Goal: Transaction & Acquisition: Purchase product/service

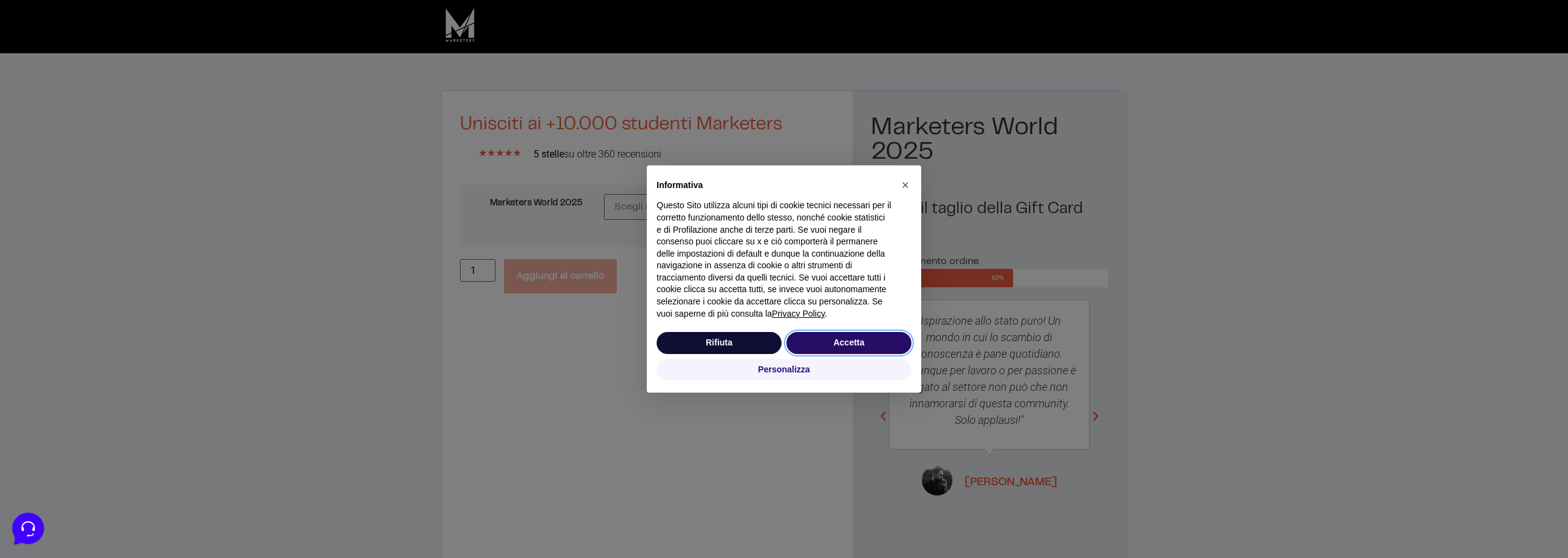
click at [879, 335] on button "Accetta" at bounding box center [848, 343] width 125 height 22
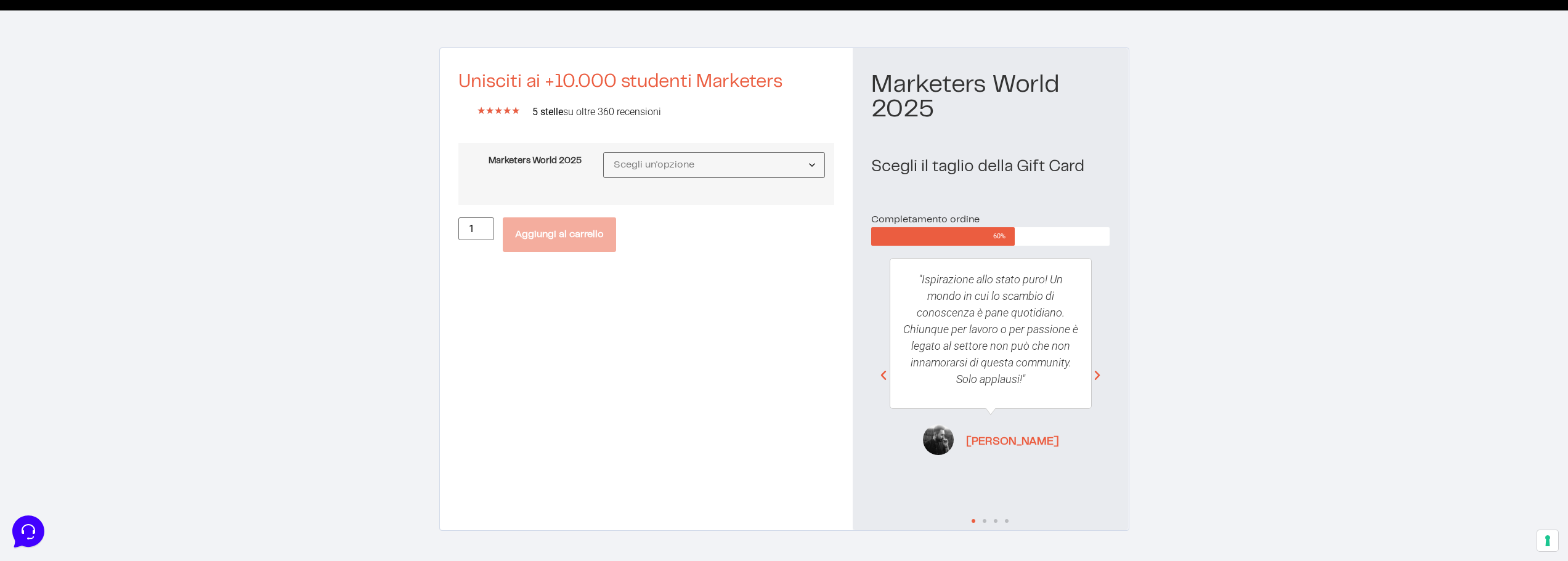
scroll to position [62, 0]
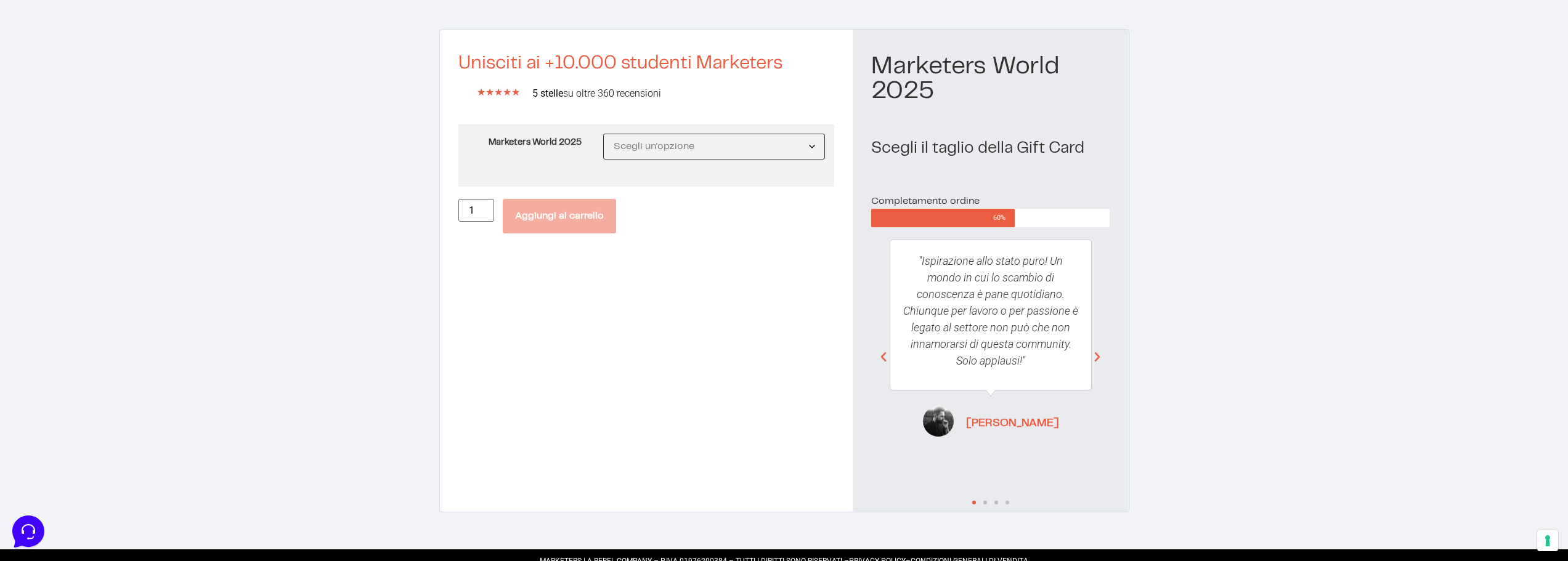
click at [691, 152] on select "Scegli un'opzione MW25 Ticket Standard MW25 Ticket Premium MW25 Ticket Executive" at bounding box center [714, 146] width 222 height 26
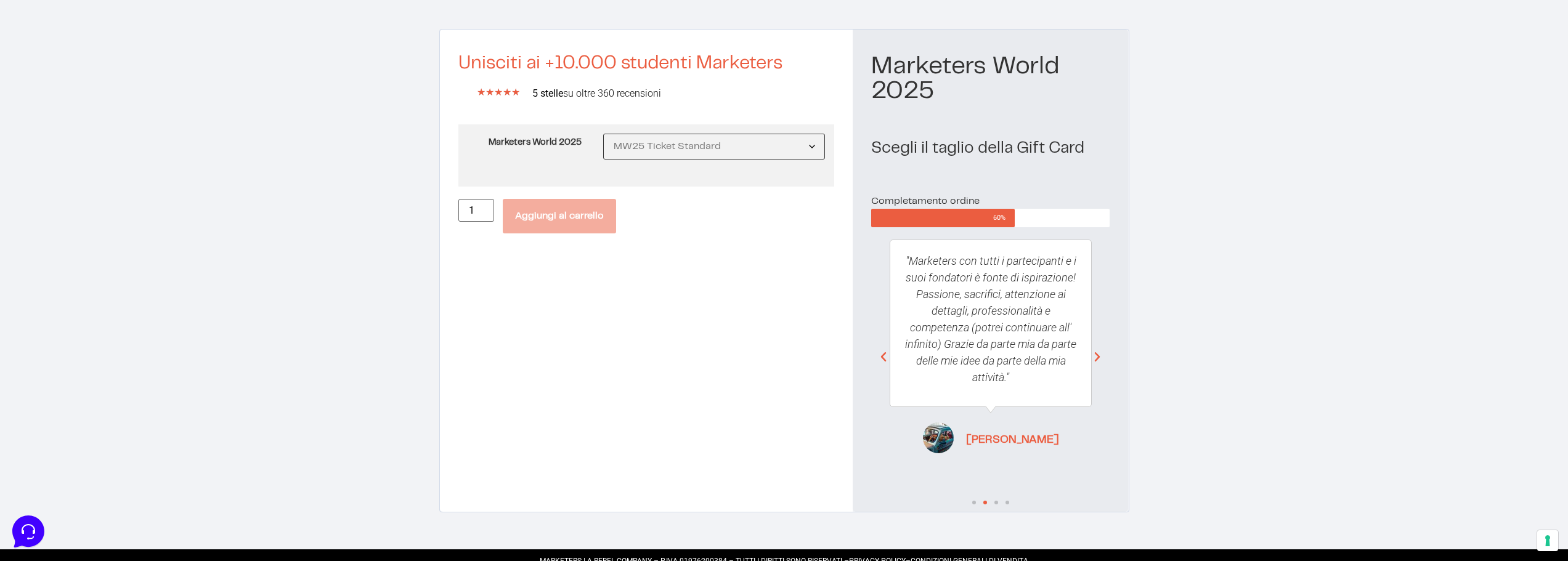
click at [604, 134] on select "Scegli un'opzione MW25 Ticket Standard MW25 Ticket Premium MW25 Ticket Executive" at bounding box center [714, 146] width 222 height 26
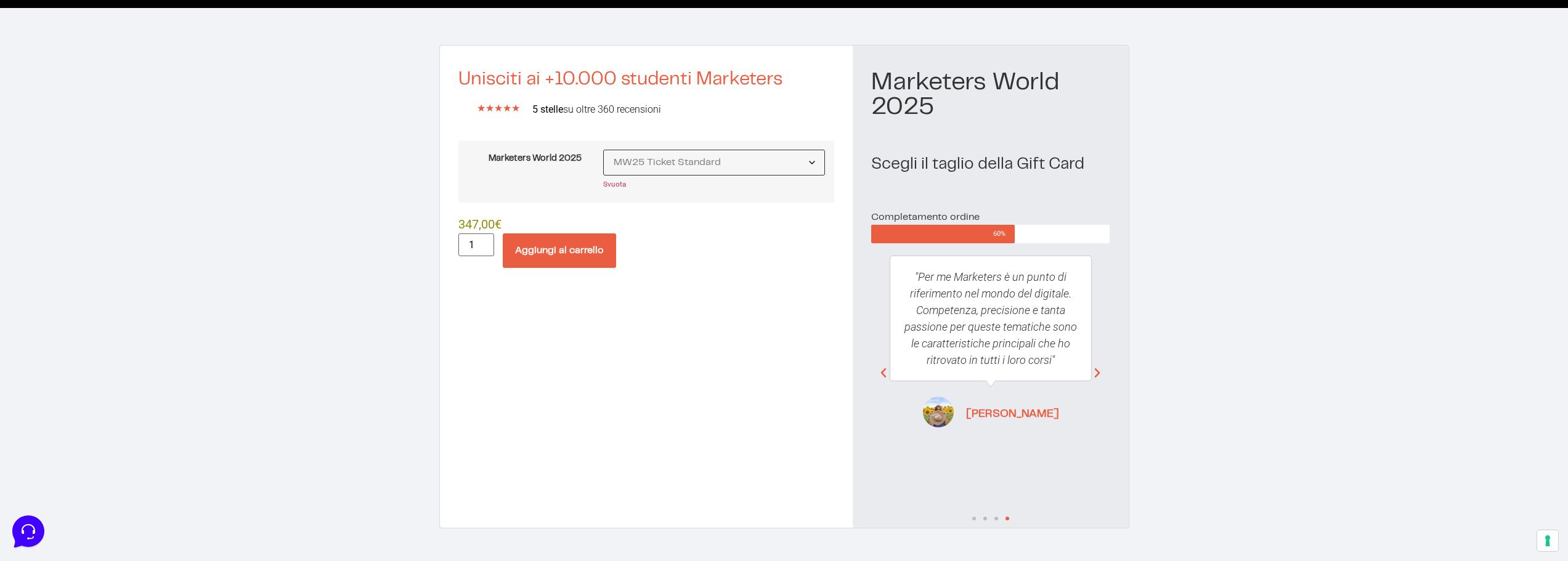
scroll to position [74, 0]
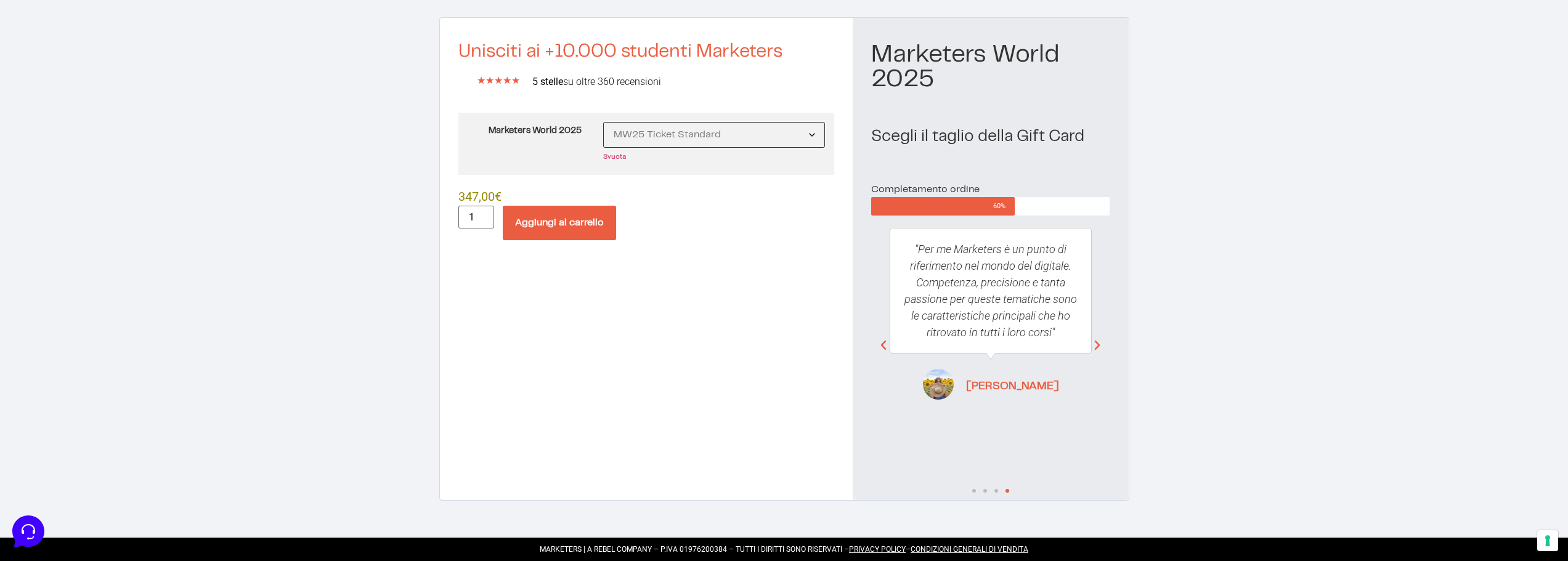
click at [772, 133] on select "Scegli un'opzione MW25 Ticket Standard MW25 Ticket Premium MW25 Ticket Executive" at bounding box center [714, 135] width 222 height 26
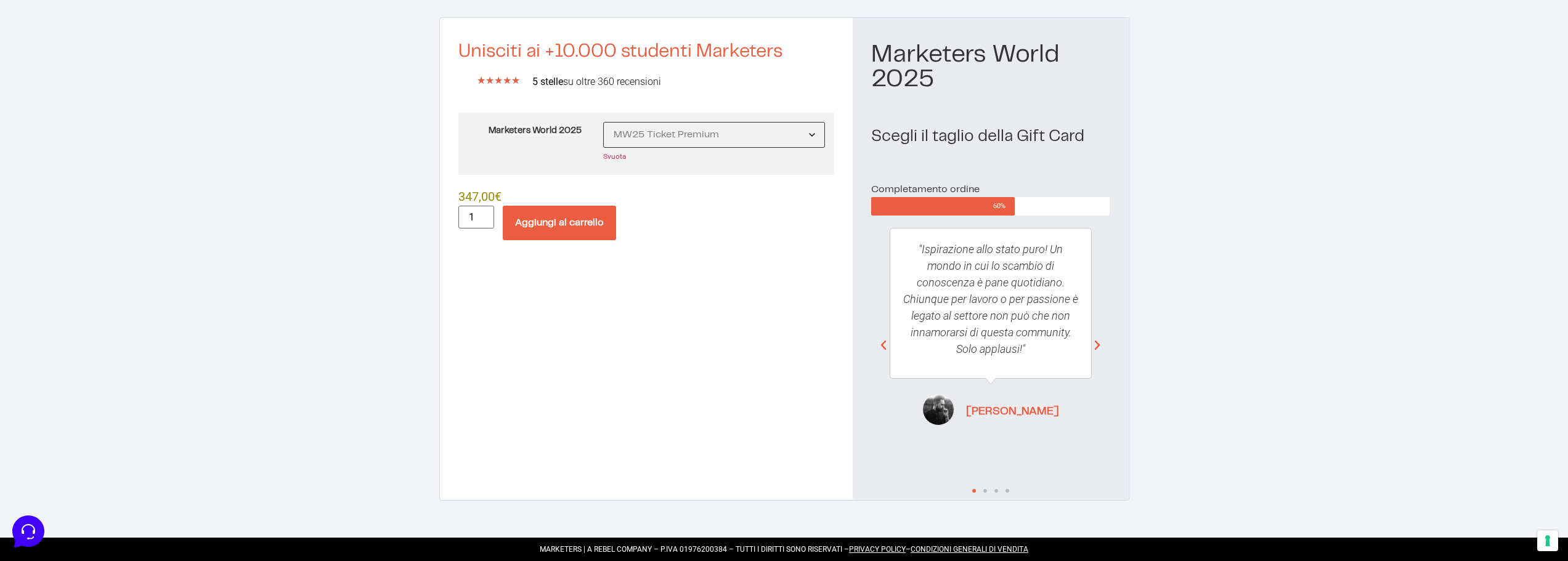
click at [604, 122] on select "Scegli un'opzione MW25 Ticket Standard MW25 Ticket Premium MW25 Ticket Executive" at bounding box center [714, 135] width 222 height 26
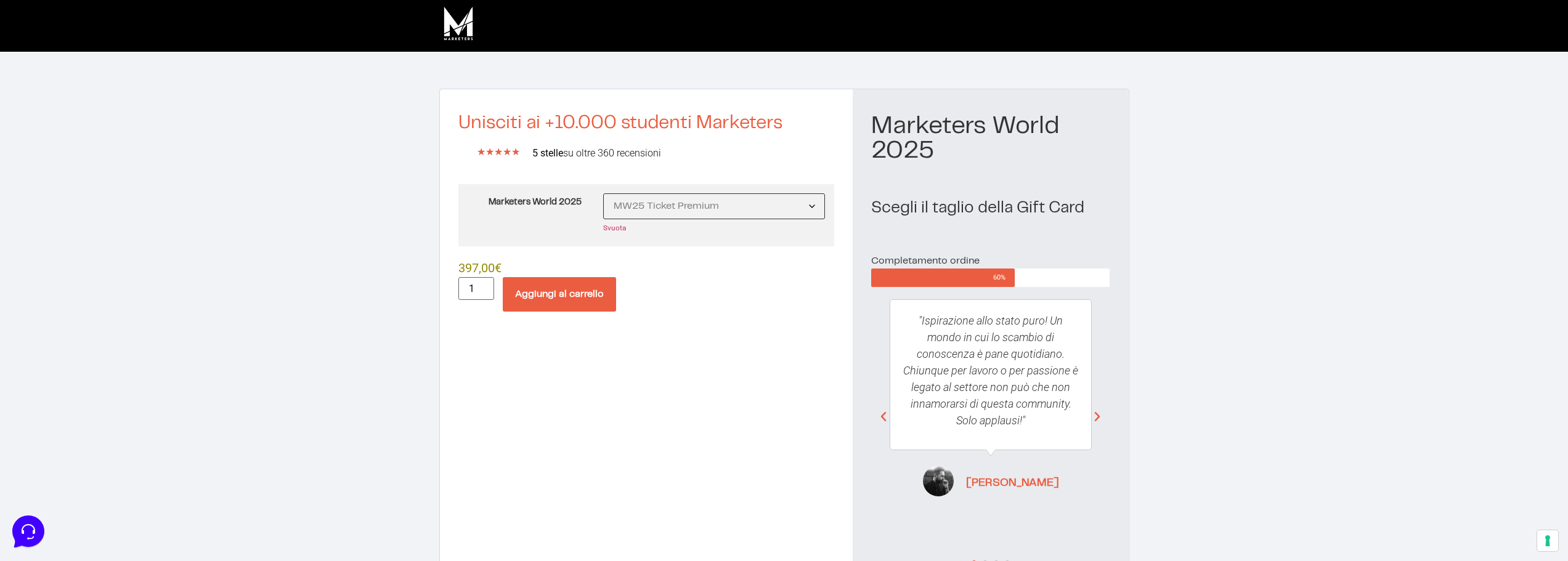
scroll to position [0, 0]
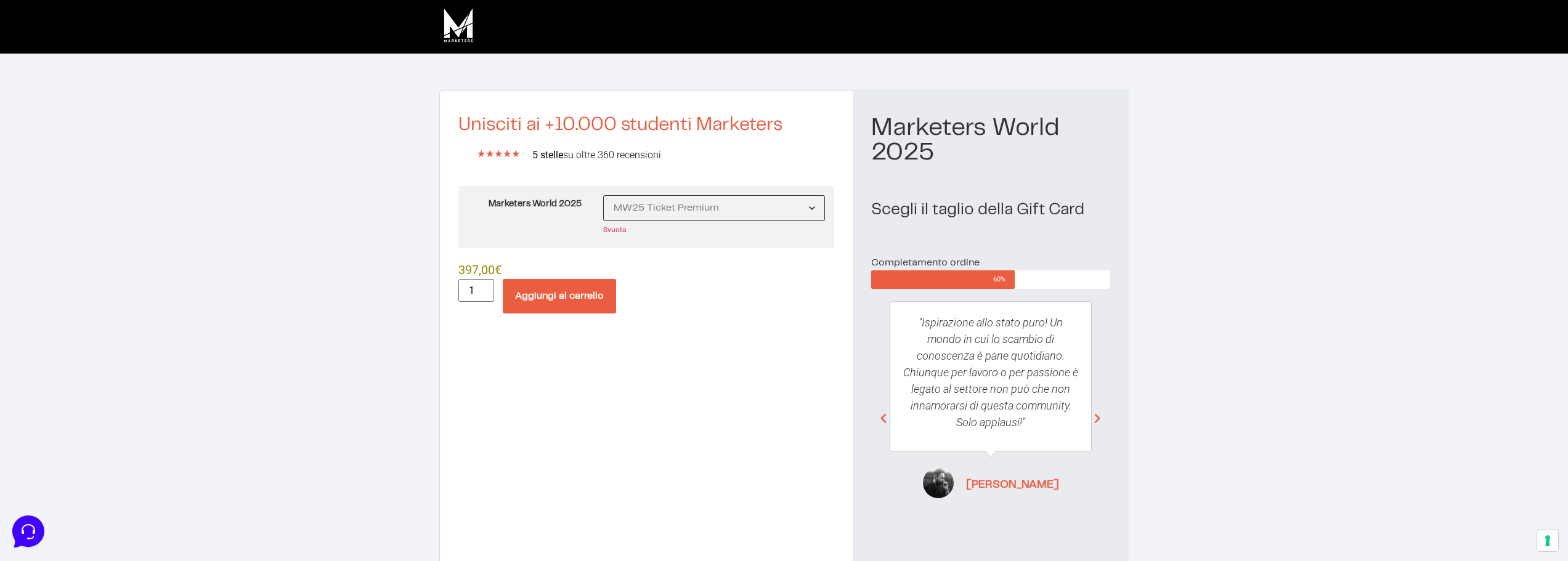
click at [723, 210] on select "Scegli un'opzione MW25 Ticket Standard MW25 Ticket Premium MW25 Ticket Executive" at bounding box center [714, 208] width 222 height 26
click at [604, 195] on select "Scegli un'opzione MW25 Ticket Standard MW25 Ticket Premium MW25 Ticket Executive" at bounding box center [714, 208] width 222 height 26
select select "MW25 Ticket Standard"
click at [707, 285] on form "Marketers World 2025 Scegli un'opzione MW25 Ticket Standard MW25 Ticket Premium…" at bounding box center [647, 250] width 377 height 128
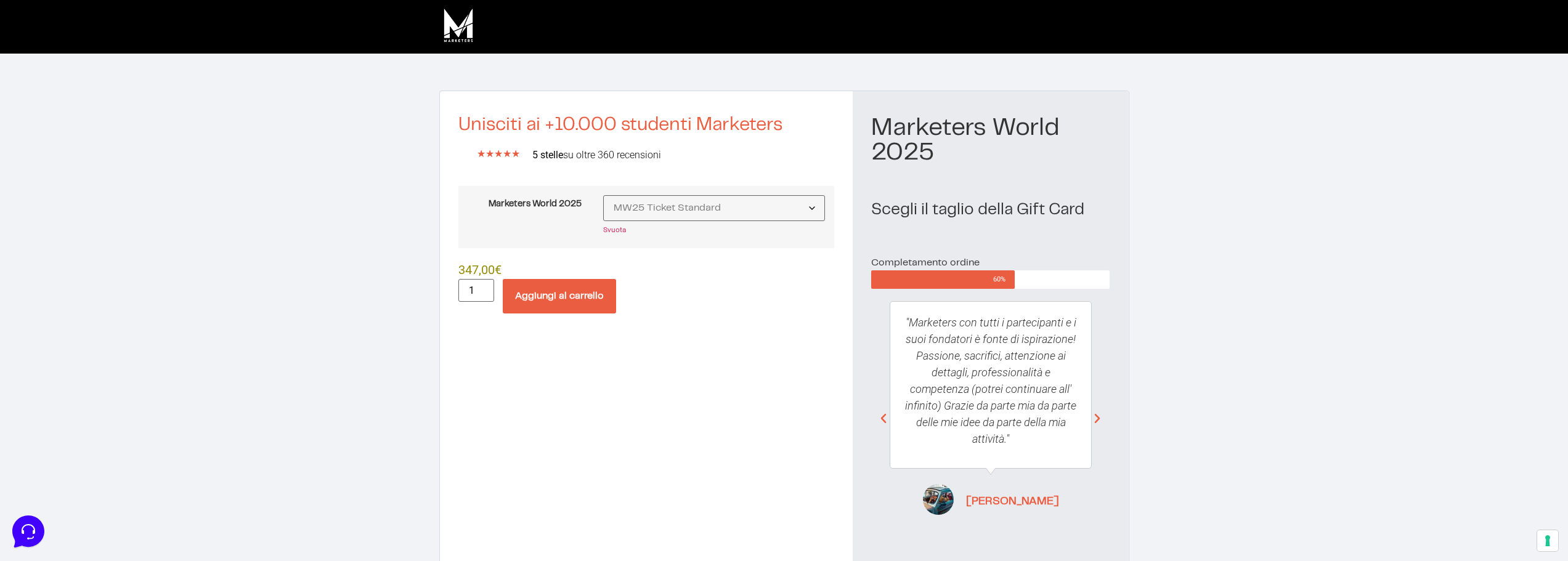
click at [552, 296] on button "Aggiungi al carrello" at bounding box center [559, 296] width 114 height 35
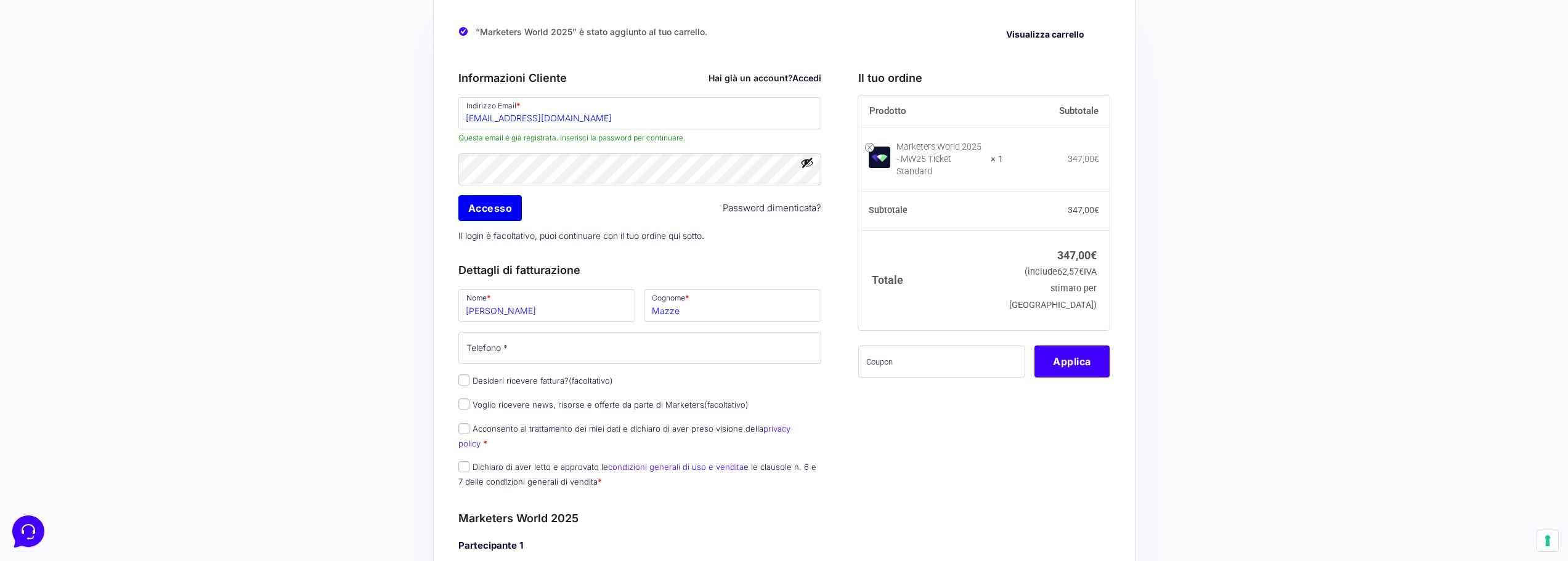
scroll to position [62, 0]
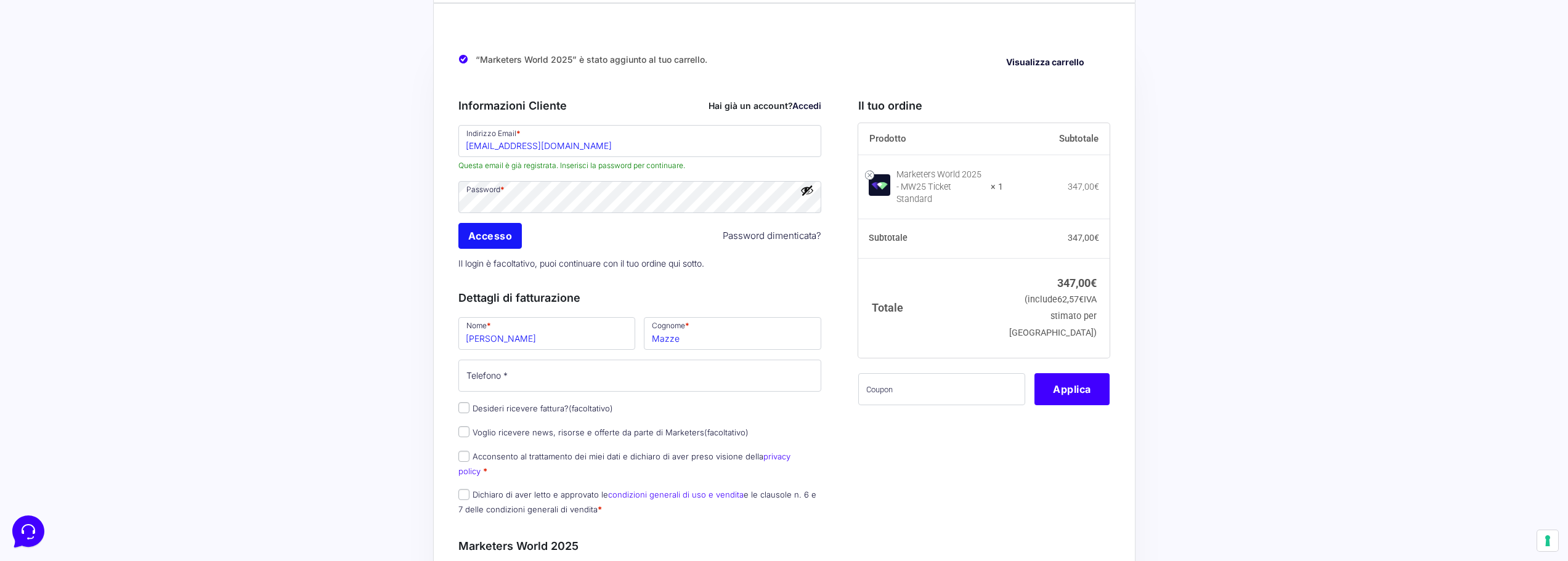
click at [513, 242] on input "Accesso" at bounding box center [490, 236] width 64 height 26
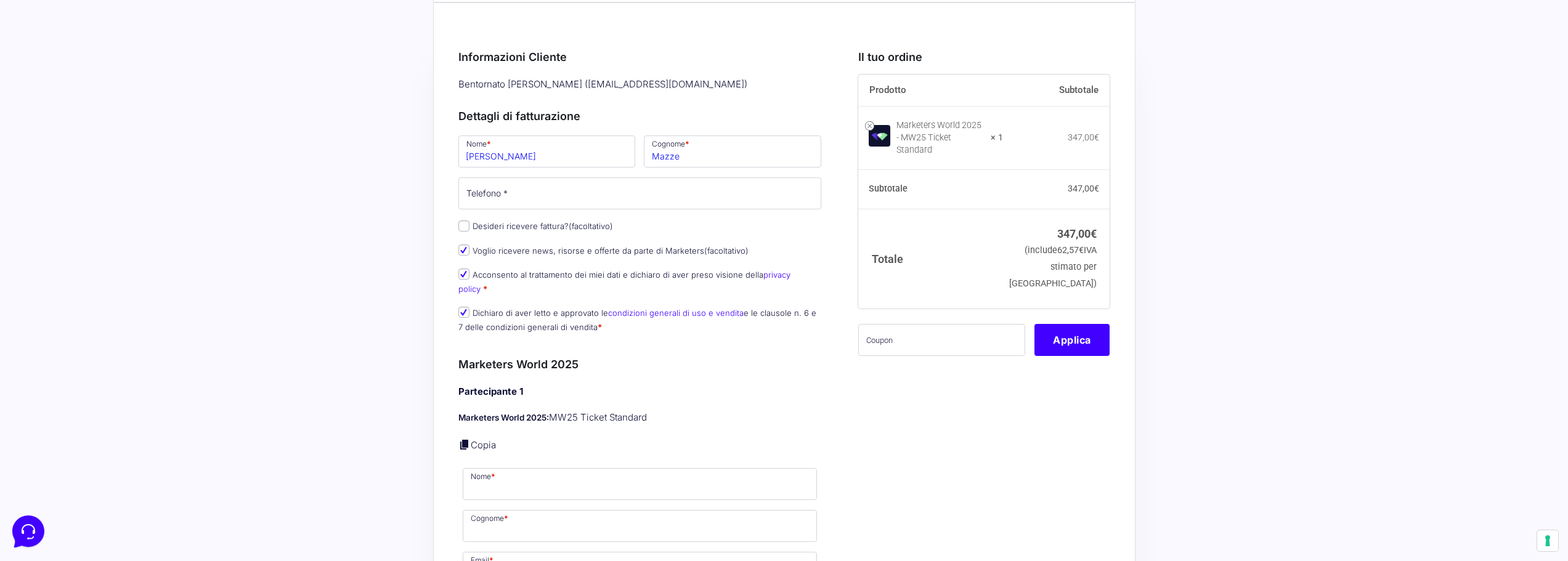
scroll to position [62, 0]
click at [931, 336] on input "text" at bounding box center [941, 341] width 166 height 32
click at [950, 335] on input "text" at bounding box center [941, 341] width 166 height 32
paste input "ATTESTATI SANITARI (PROMO DA 25 A 49,99€ RIFARE COPY E CREATIVE)"
type input "ATTESTATI SANITARI (PROMO DA 25 A 49,99€ RIFARE COPY E CREATIVE)"
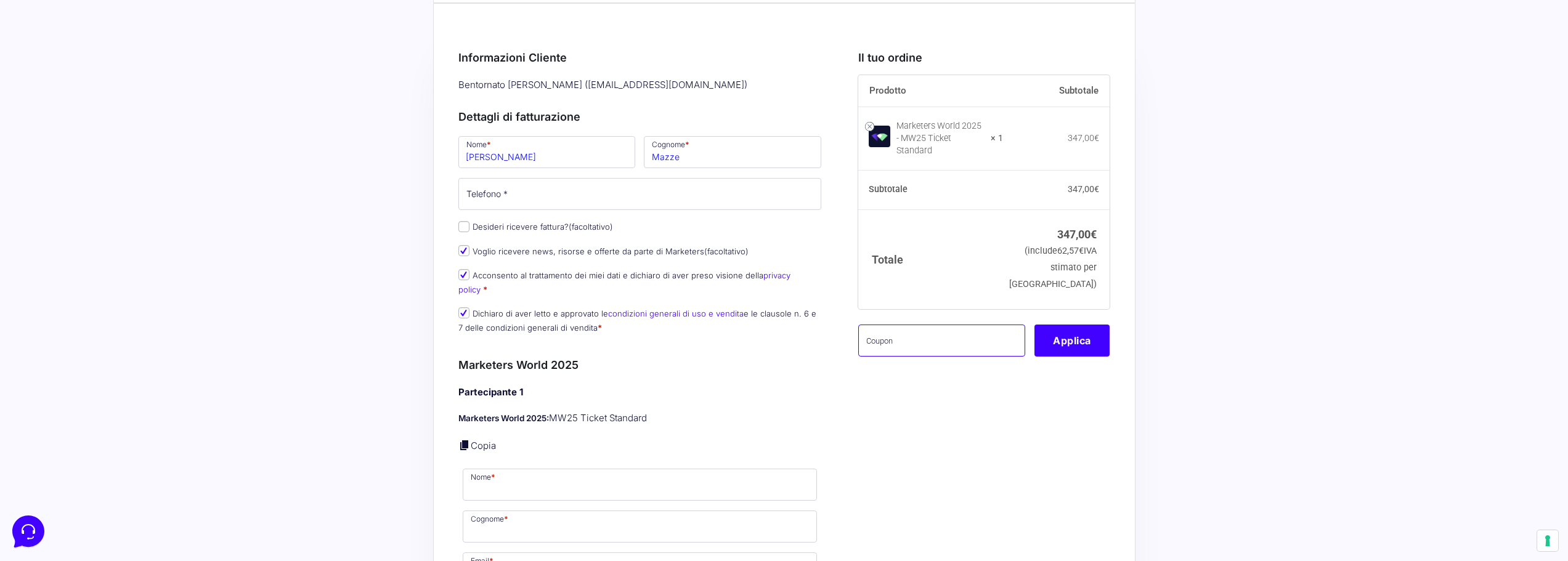
scroll to position [0, 0]
click at [897, 328] on input "text" at bounding box center [941, 341] width 166 height 32
paste input "MW25family"
type input "MW25family"
click at [1073, 340] on button "Applica" at bounding box center [1072, 341] width 75 height 32
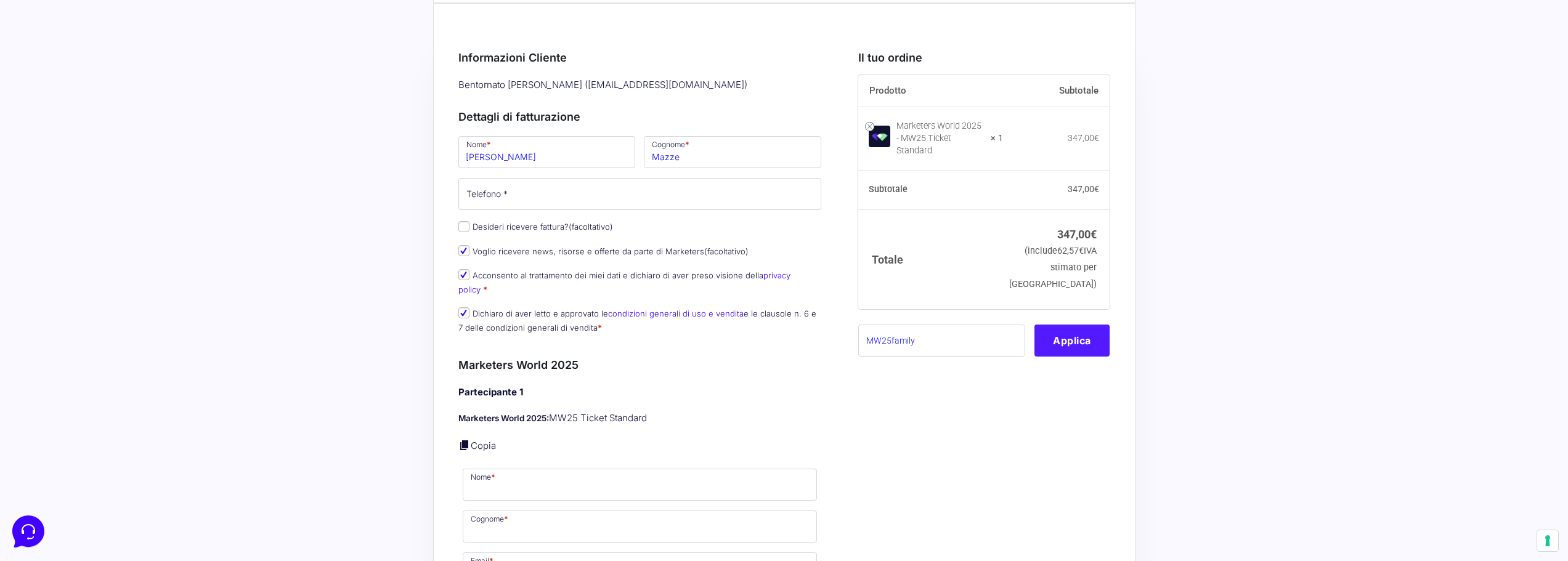
click at [1073, 340] on button "Applica" at bounding box center [1072, 341] width 75 height 32
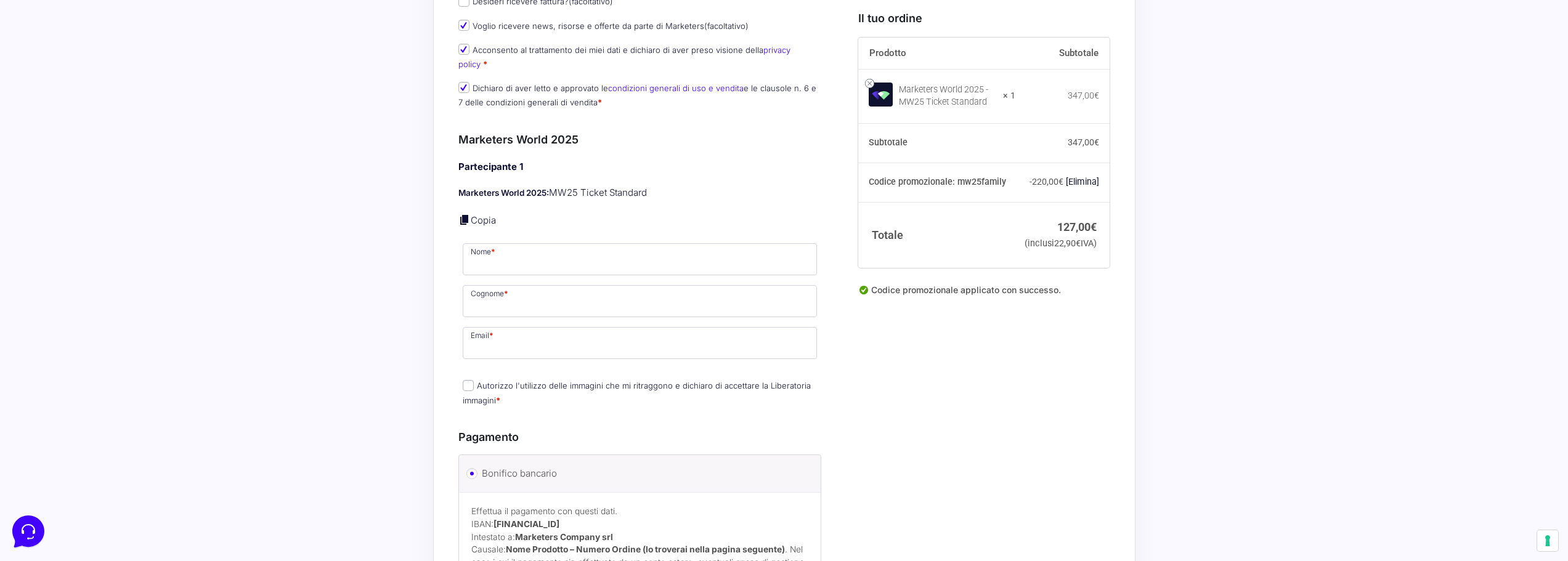
scroll to position [370, 0]
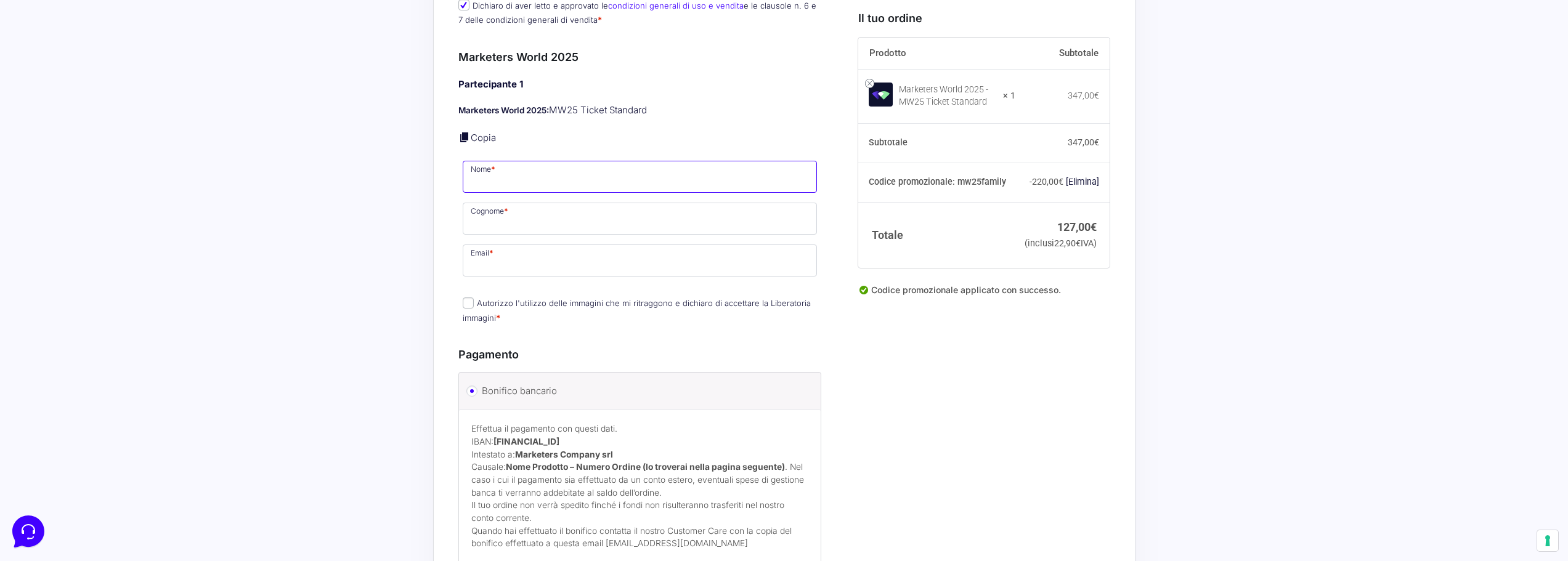
click at [534, 160] on input "Nome *" at bounding box center [640, 176] width 355 height 32
type input "[PERSON_NAME]"
type input "Mazze"
type input "[EMAIL_ADDRESS][DOMAIN_NAME]"
click at [467, 297] on input "Autorizzo l'utilizzo delle immagini che mi ritraggono e dichiaro di accettare l…" at bounding box center [468, 302] width 11 height 11
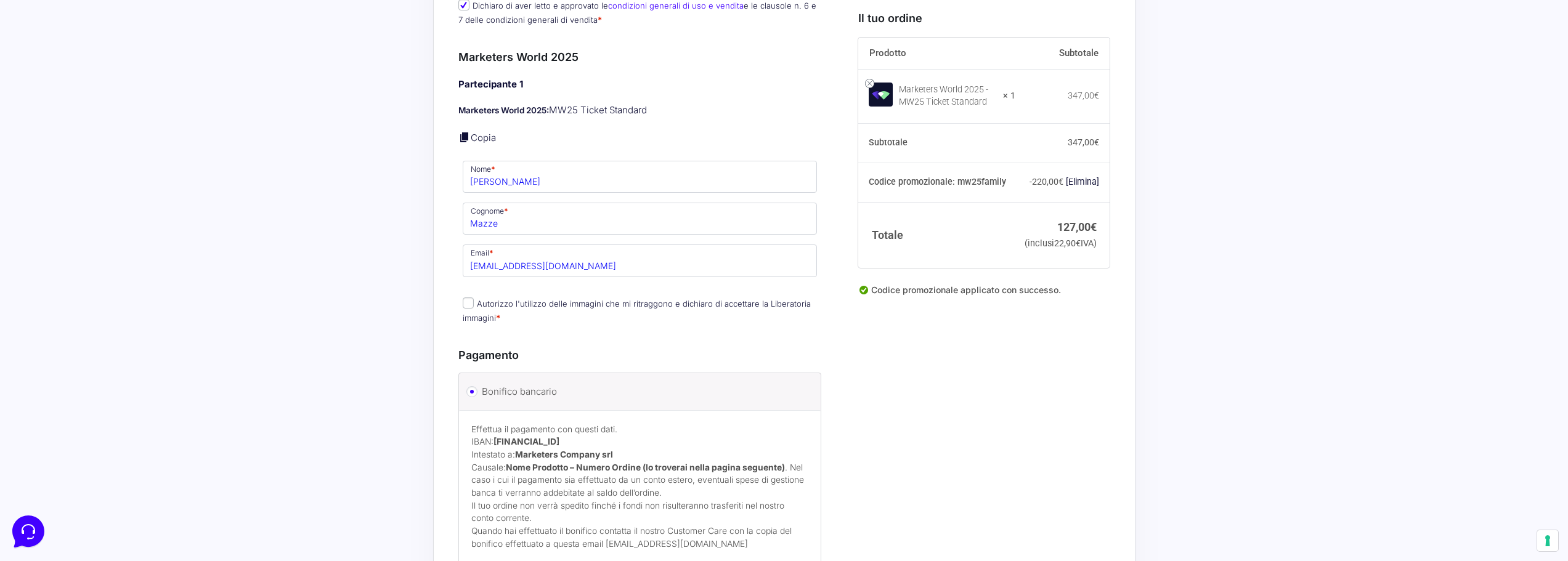
checkbox input "true"
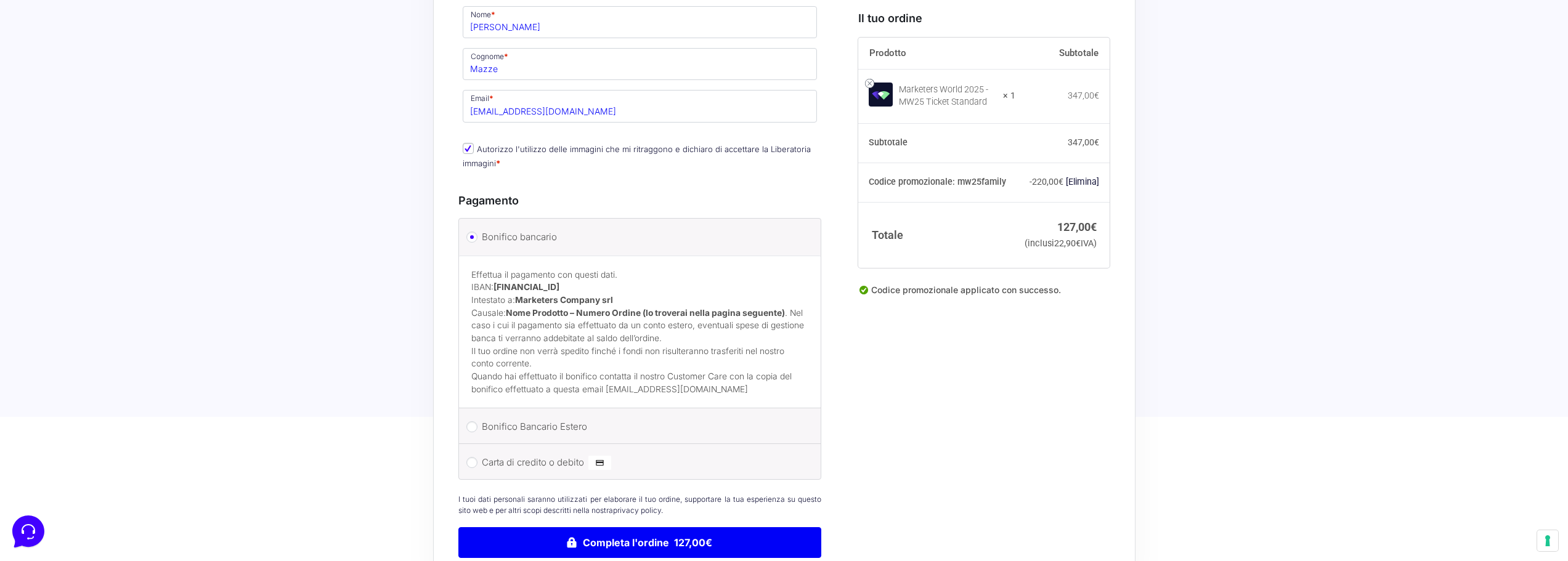
scroll to position [554, 0]
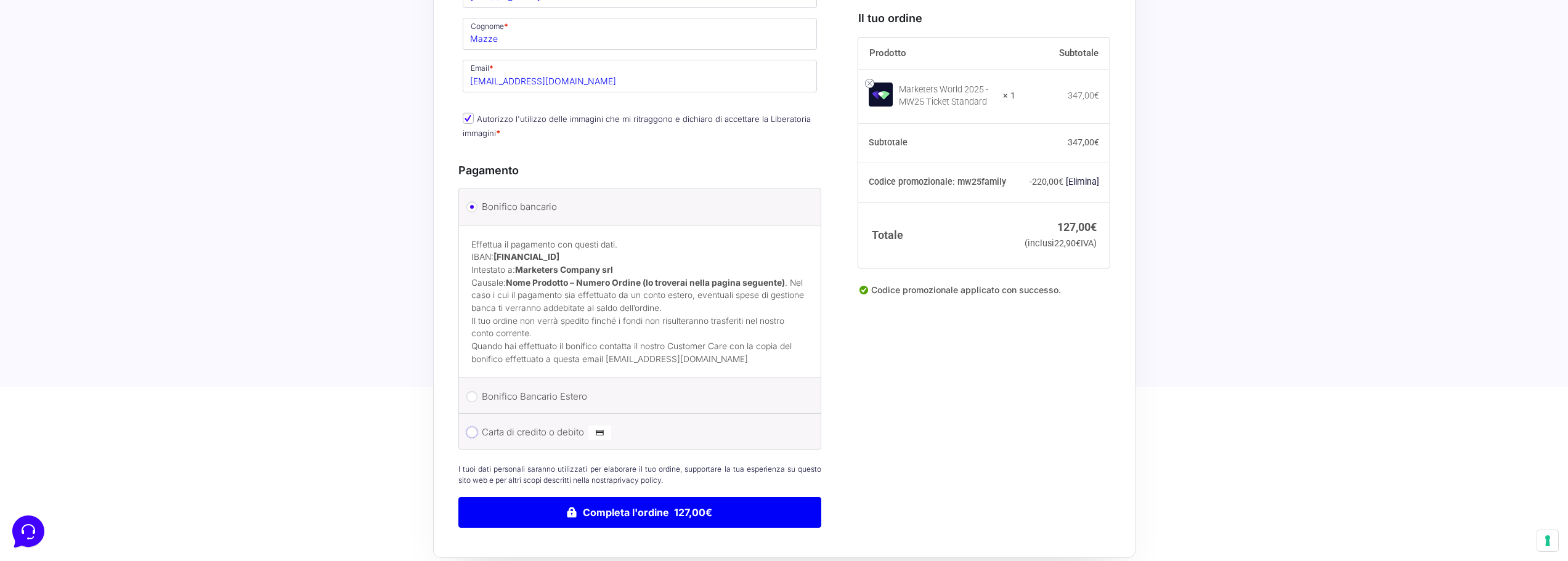
click at [467, 426] on input "Carta di credito o debito" at bounding box center [471, 431] width 11 height 11
radio input "true"
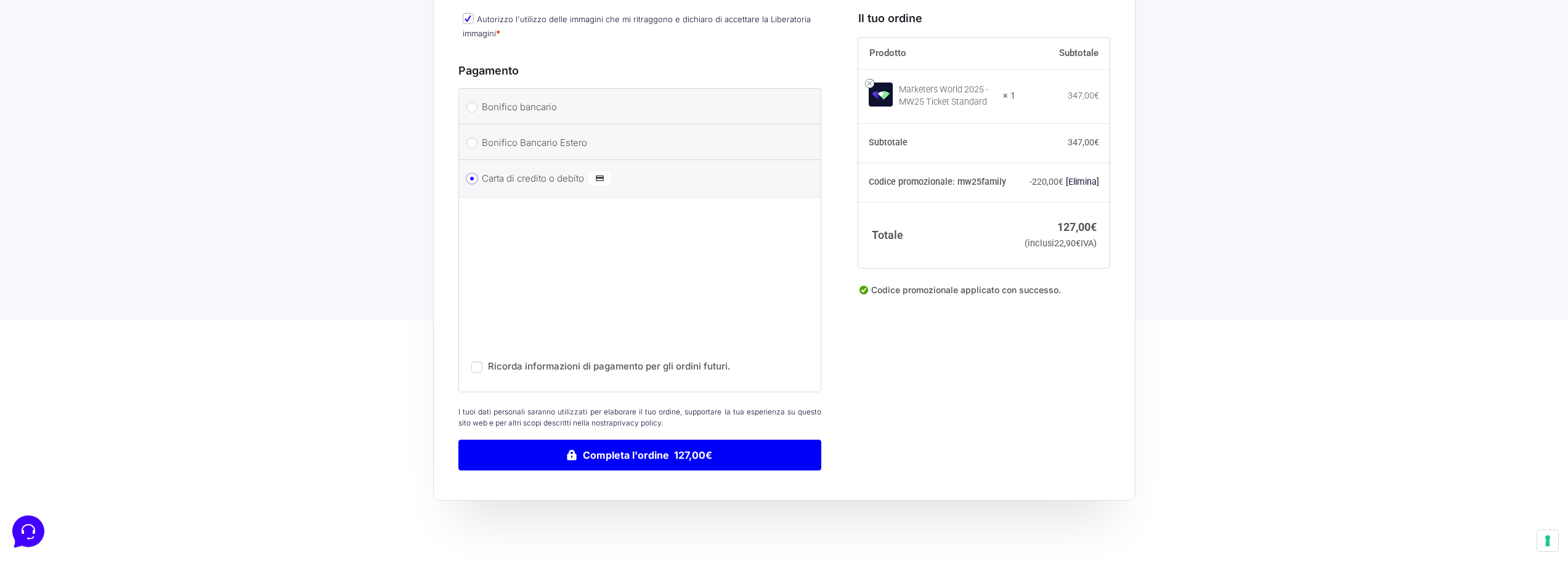
scroll to position [678, 0]
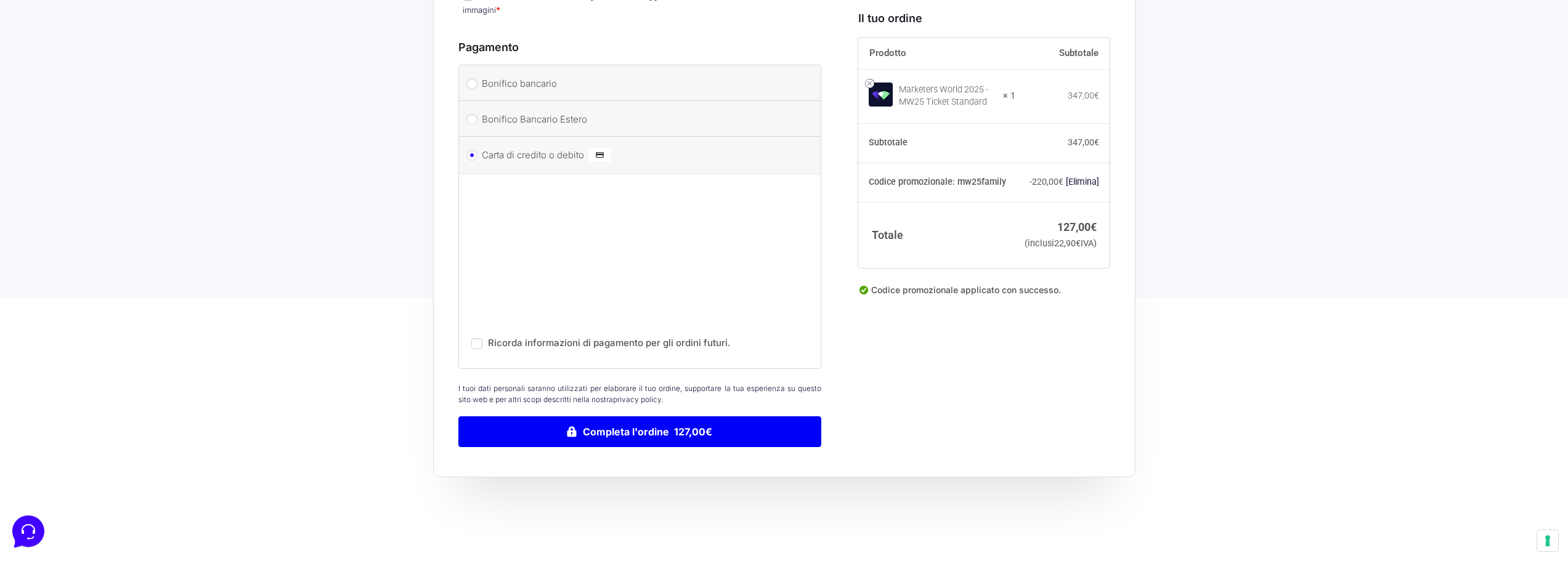
click at [772, 333] on p "Ricorda informazioni di pagamento per gli ordini futuri." at bounding box center [640, 340] width 338 height 24
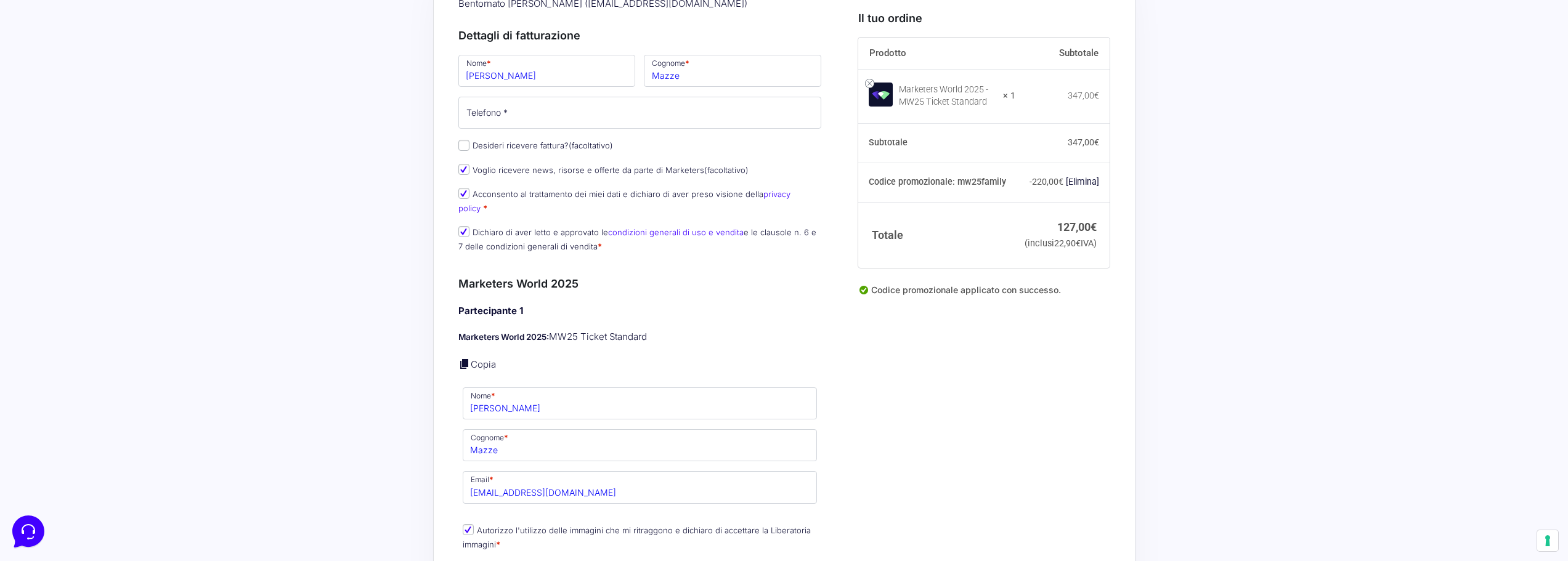
scroll to position [0, 0]
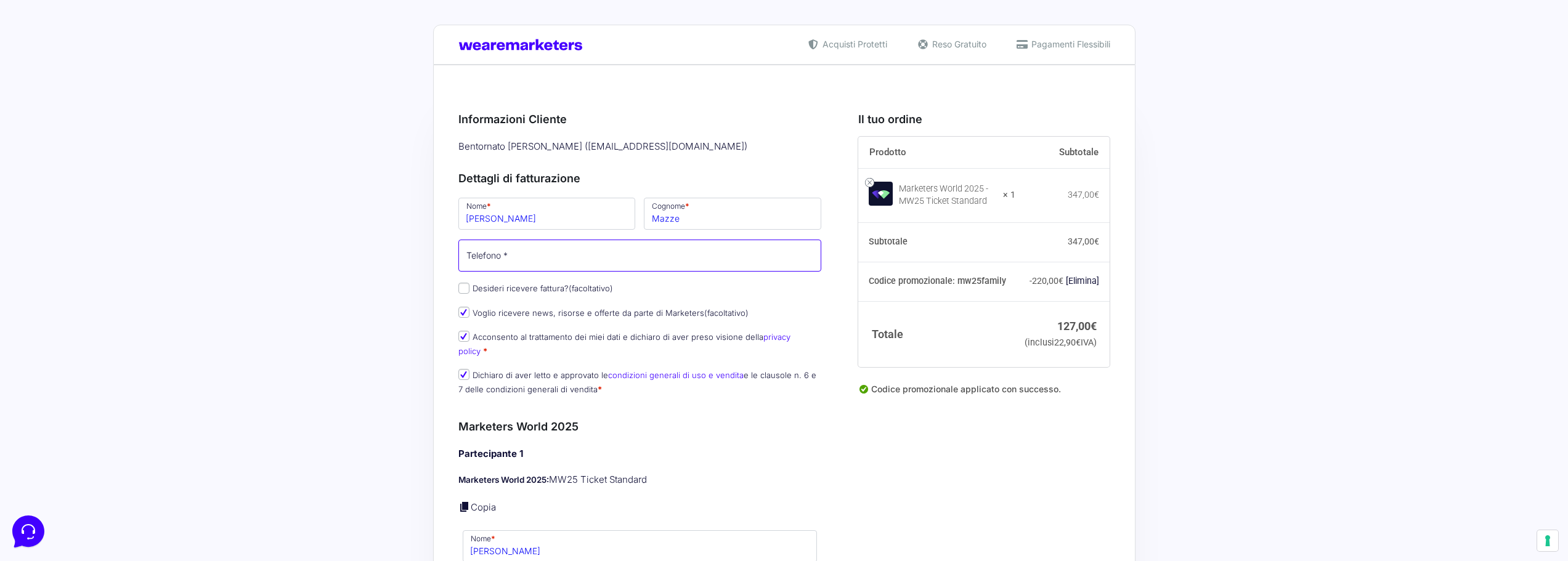
click at [531, 251] on input "Telefono *" at bounding box center [640, 255] width 364 height 32
type input "[PHONE_NUMBER]"
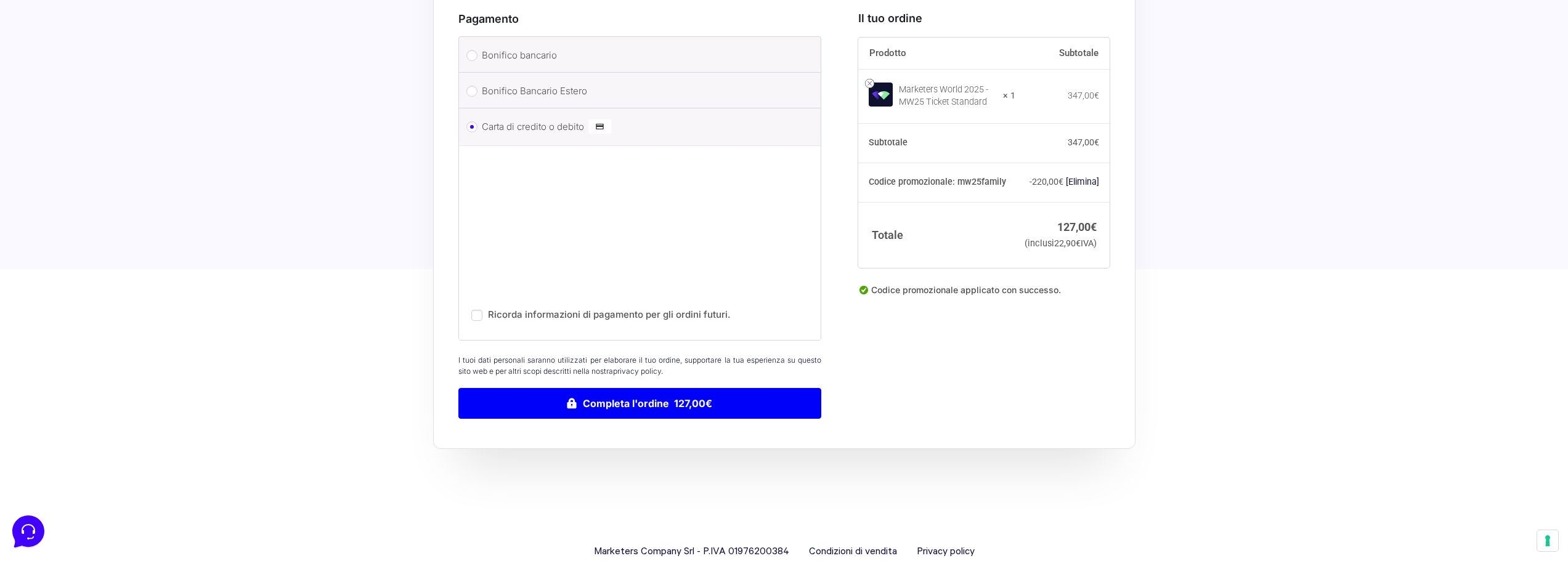
scroll to position [722, 0]
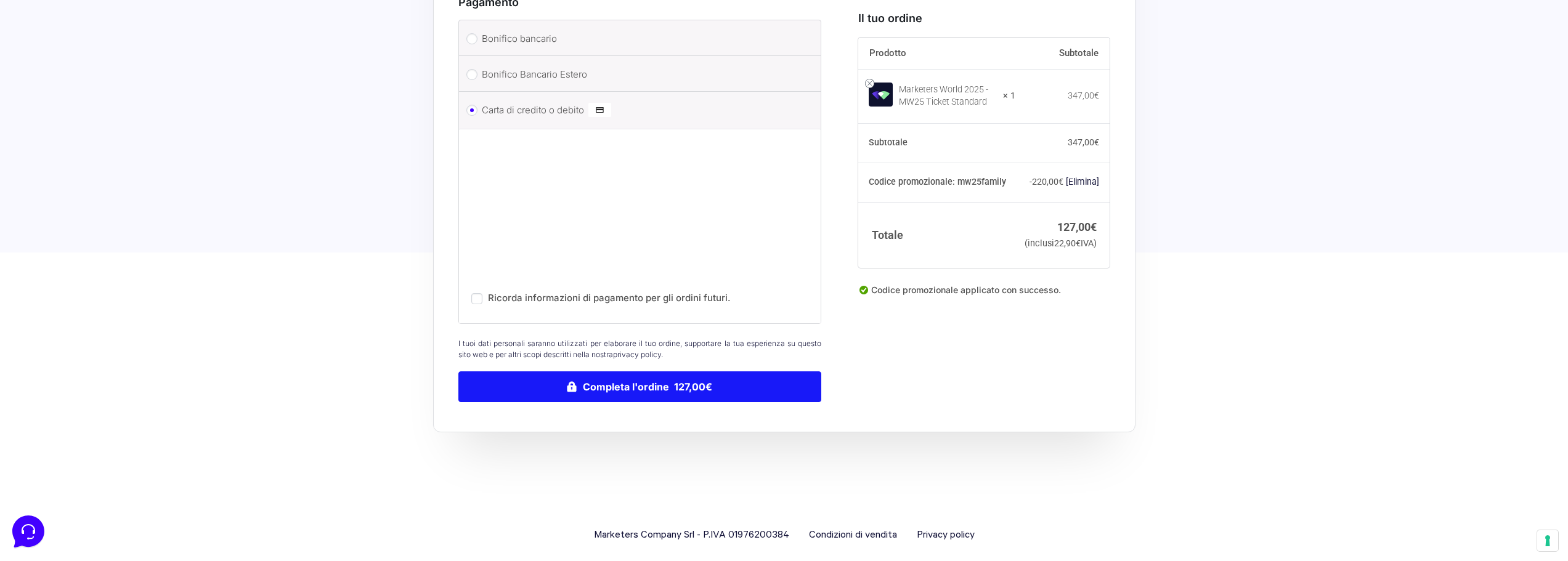
click at [650, 382] on button "Completa l'ordine 127,00€" at bounding box center [640, 387] width 364 height 31
